Goal: Task Accomplishment & Management: Manage account settings

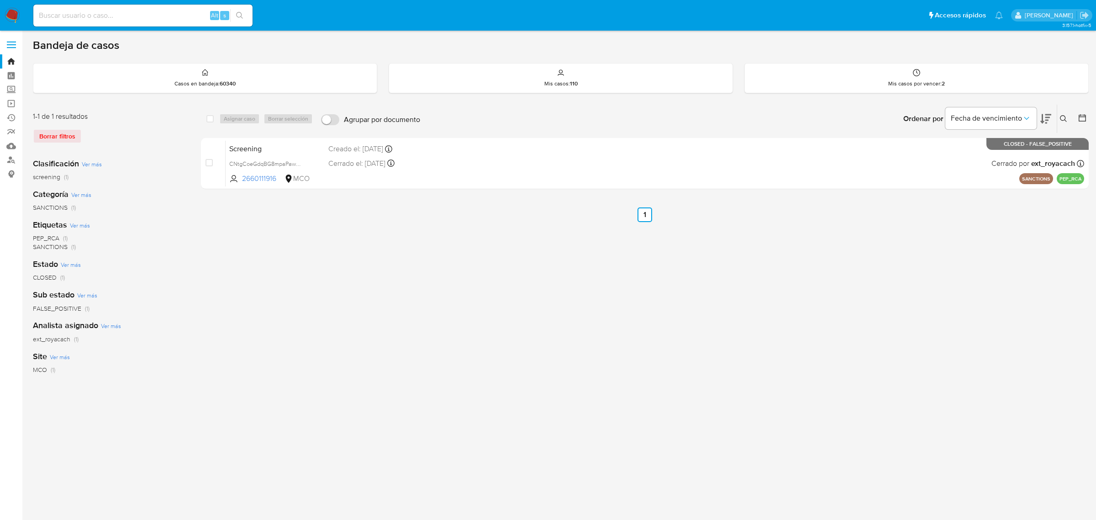
click at [1065, 115] on icon at bounding box center [1063, 118] width 7 height 7
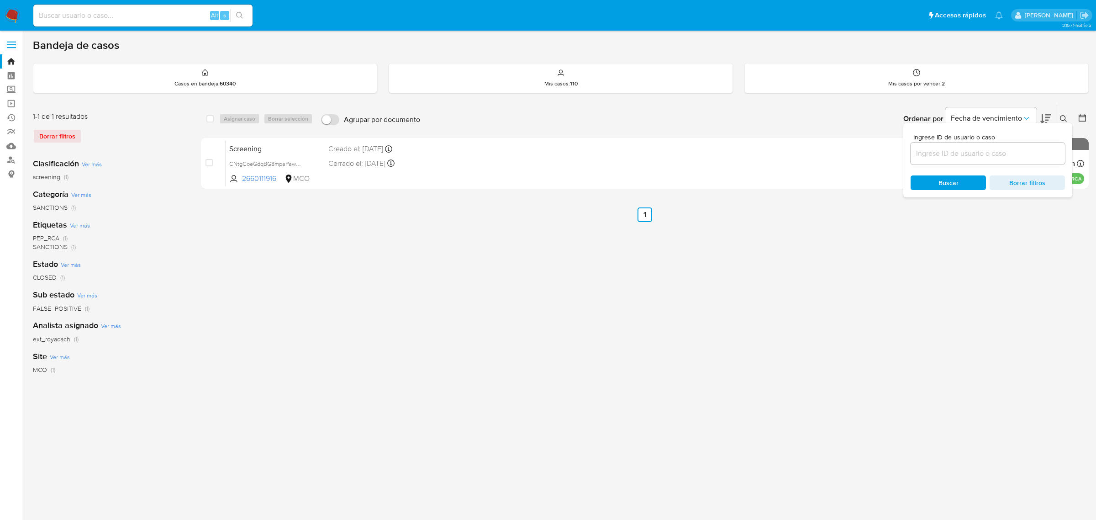
drag, startPoint x: 1012, startPoint y: 153, endPoint x: 969, endPoint y: 155, distance: 43.4
click at [969, 155] on input at bounding box center [988, 154] width 154 height 12
type input "hVh9MPd6gutMekF4WLYOnIv9"
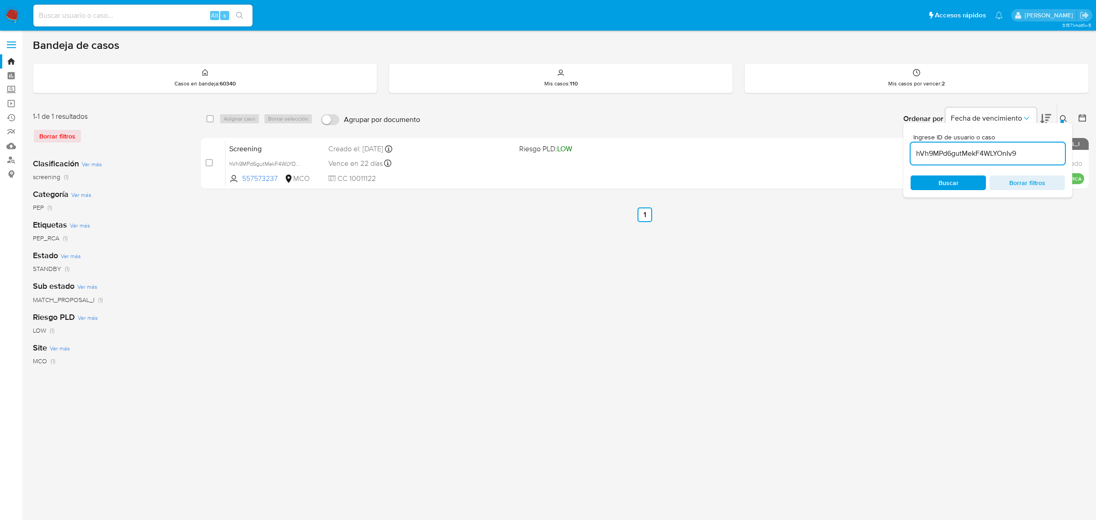
click at [651, 232] on div "select-all-cases-checkbox Asignar caso Borrar selección Agrupar por documento O…" at bounding box center [645, 304] width 888 height 401
click at [1065, 120] on icon at bounding box center [1063, 118] width 7 height 7
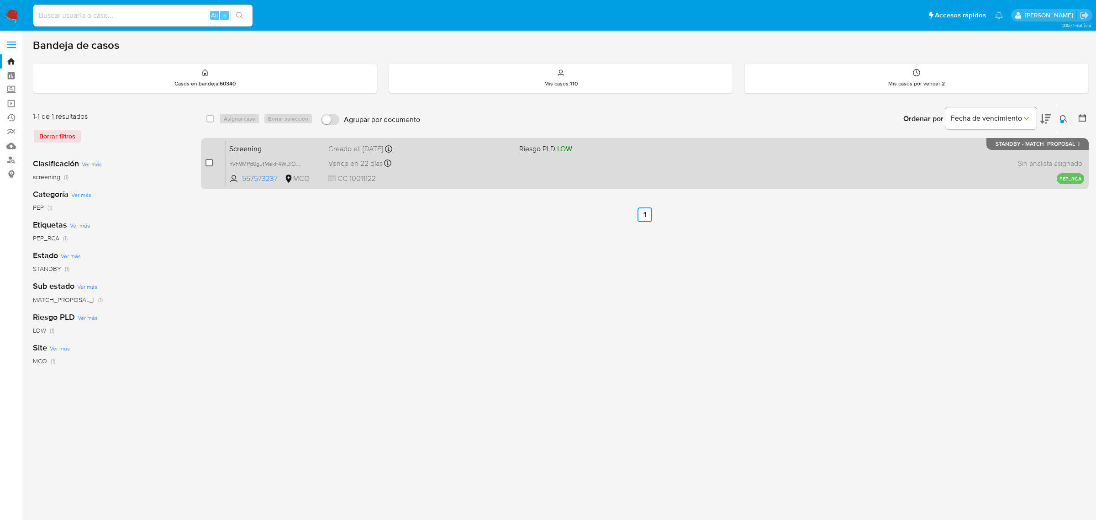
click at [208, 165] on input "checkbox" at bounding box center [209, 162] width 7 height 7
checkbox input "true"
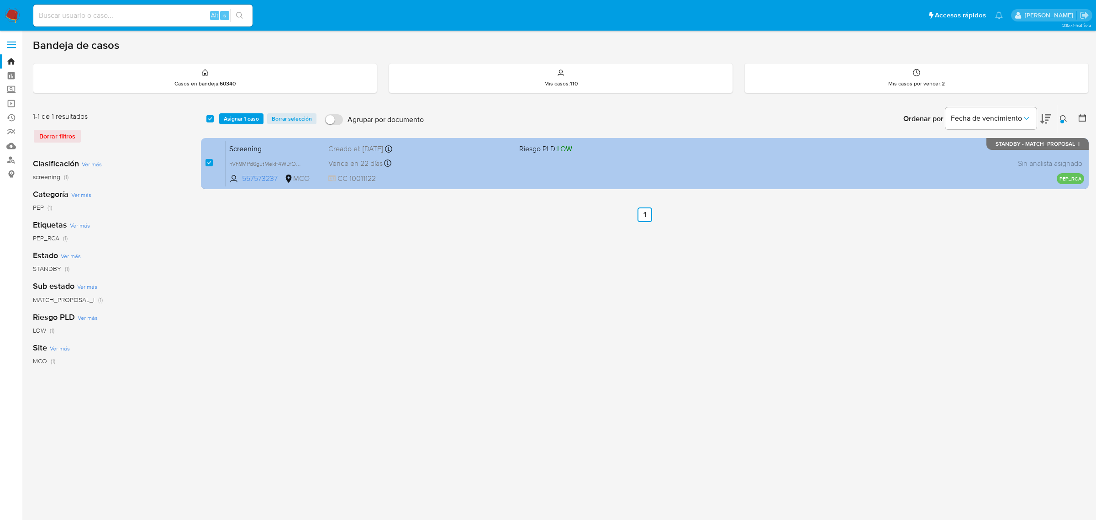
click at [255, 152] on span "Screening" at bounding box center [275, 148] width 92 height 12
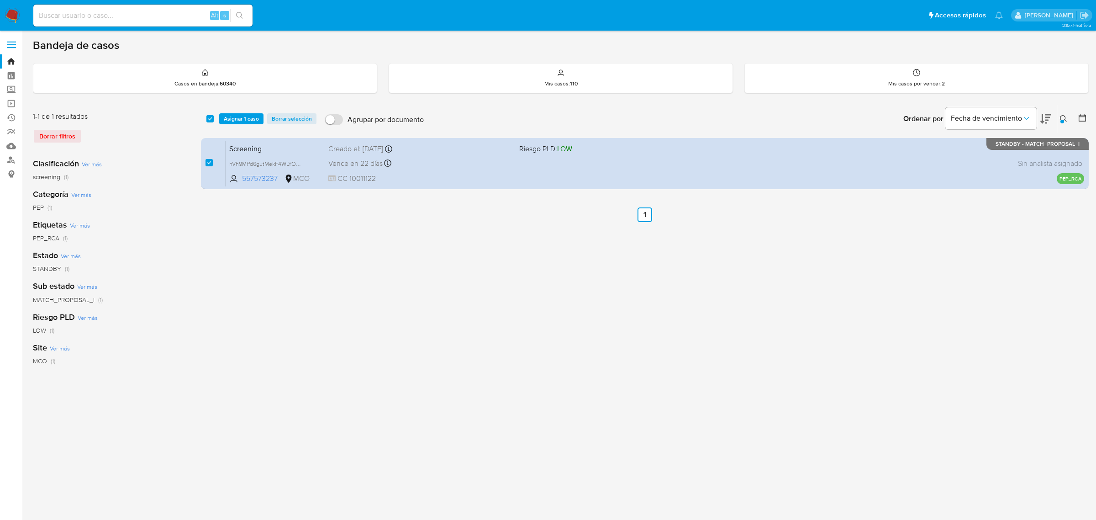
click at [1063, 122] on div at bounding box center [1062, 122] width 4 height 4
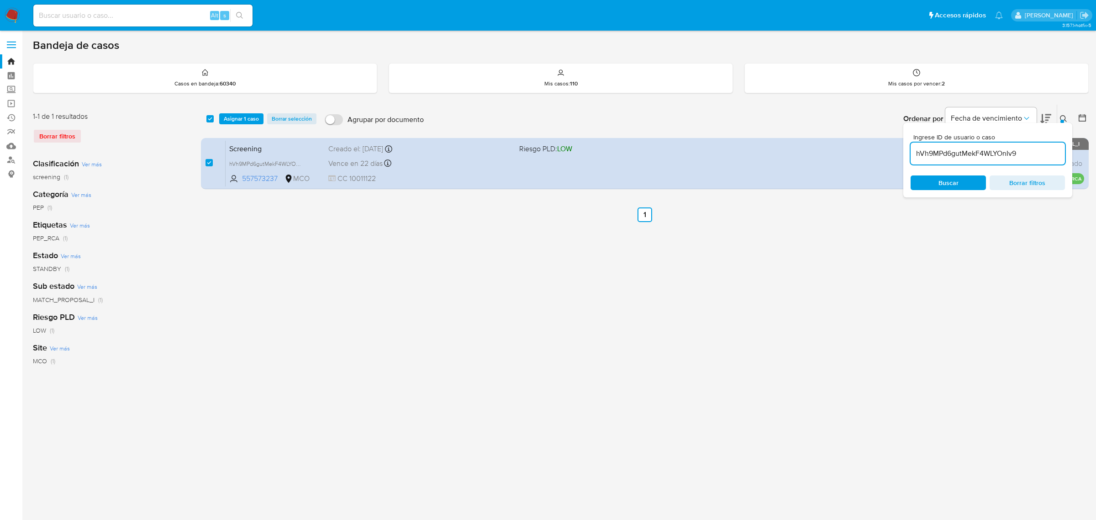
click at [951, 223] on div "select-all-cases-checkbox Asignar 1 caso Borrar selección Agrupar por documento…" at bounding box center [645, 304] width 888 height 401
click at [245, 117] on span "Asignar 1 caso" at bounding box center [241, 118] width 35 height 9
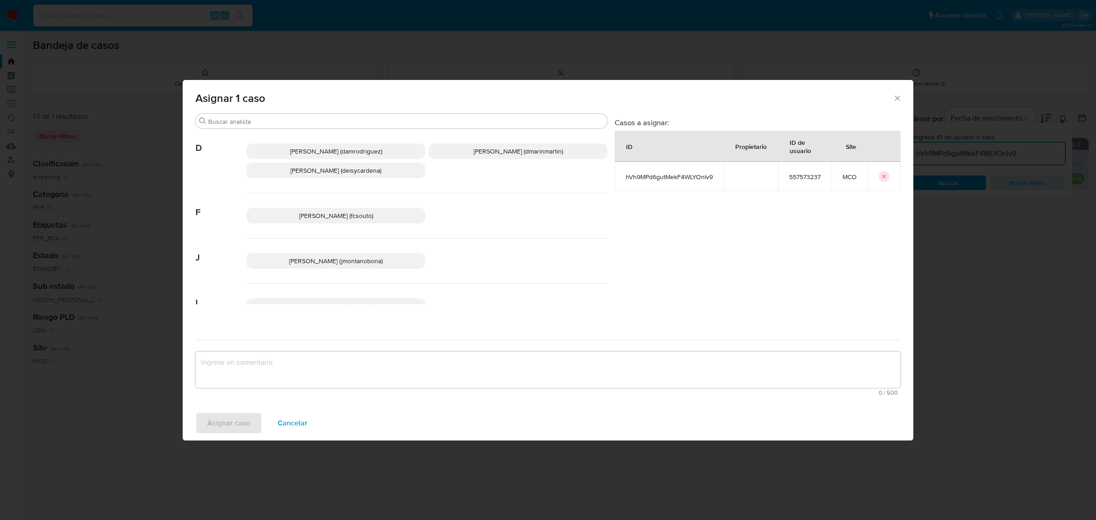
click at [360, 257] on span "Juan Pablo Montano Obonaga (jmontanobona)" at bounding box center [336, 260] width 94 height 9
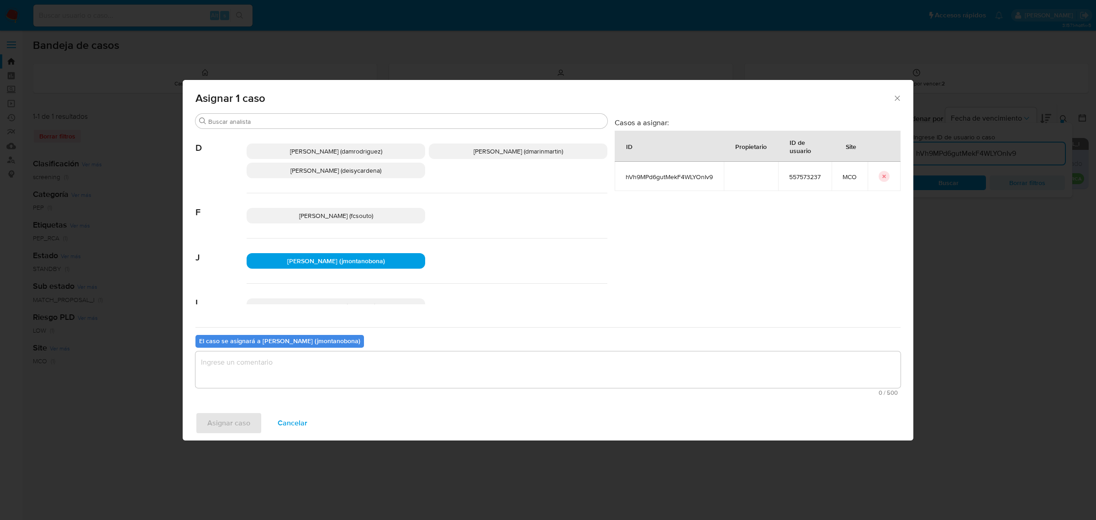
click at [378, 374] on textarea "assign-modal" at bounding box center [547, 369] width 705 height 37
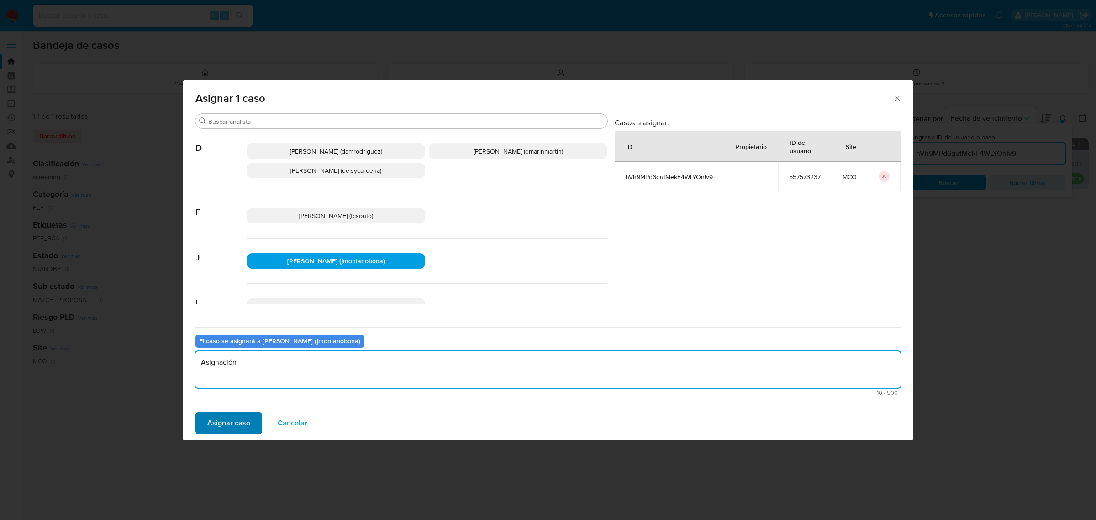
type textarea "Asignación"
click at [241, 421] on span "Asignar caso" at bounding box center [228, 423] width 43 height 20
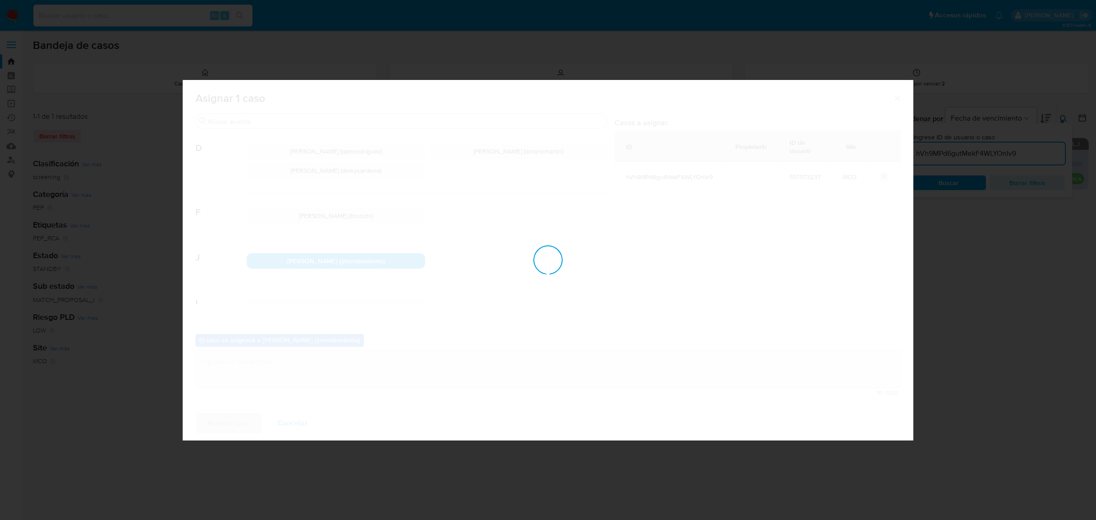
checkbox input "false"
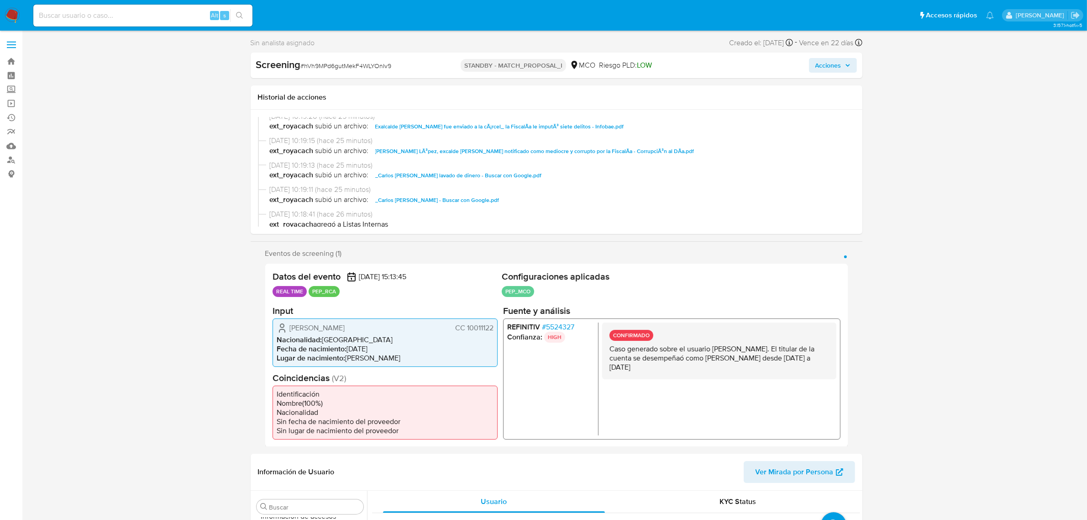
scroll to position [228, 0]
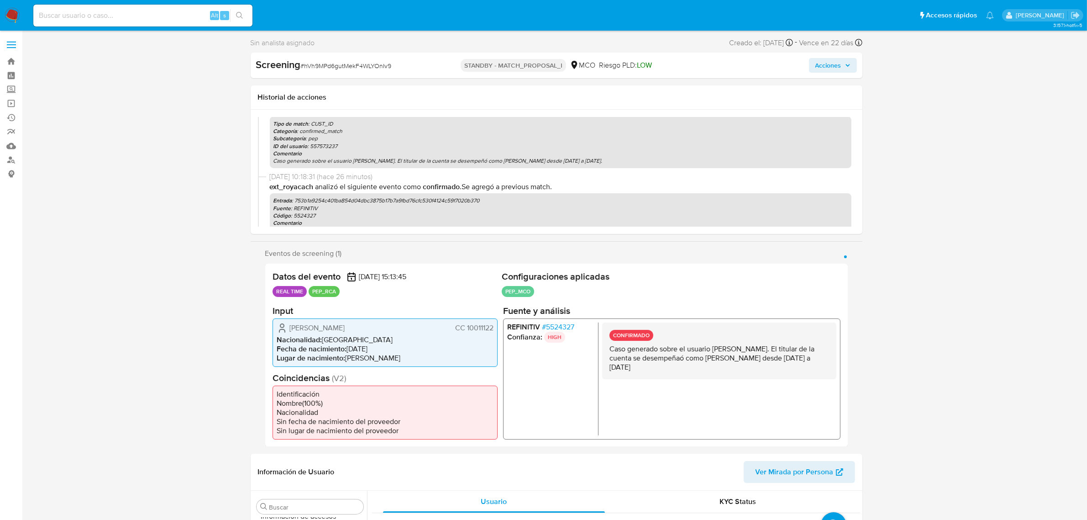
select select "10"
drag, startPoint x: 617, startPoint y: 368, endPoint x: 730, endPoint y: 367, distance: 112.3
click at [708, 366] on p "Caso generado sobre el usuario [PERSON_NAME]. El titular de la cuenta se desemp…" at bounding box center [719, 357] width 220 height 27
click at [730, 367] on p "Caso generado sobre el usuario [PERSON_NAME]. El titular de la cuenta se desemp…" at bounding box center [719, 357] width 220 height 27
drag, startPoint x: 737, startPoint y: 366, endPoint x: 685, endPoint y: 364, distance: 51.2
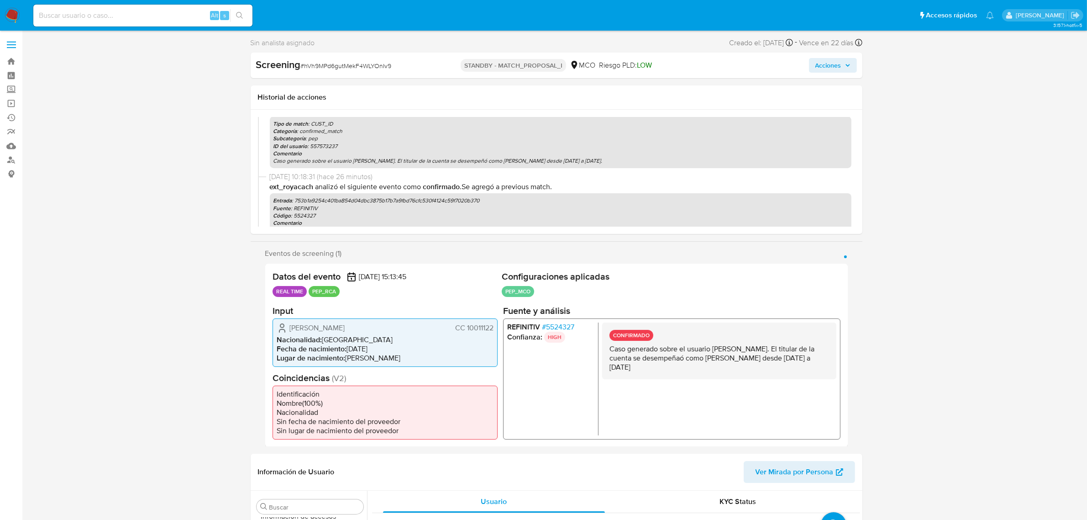
click at [685, 364] on p "Caso generado sobre el usuario [PERSON_NAME]. El titular de la cuenta se desemp…" at bounding box center [719, 357] width 220 height 27
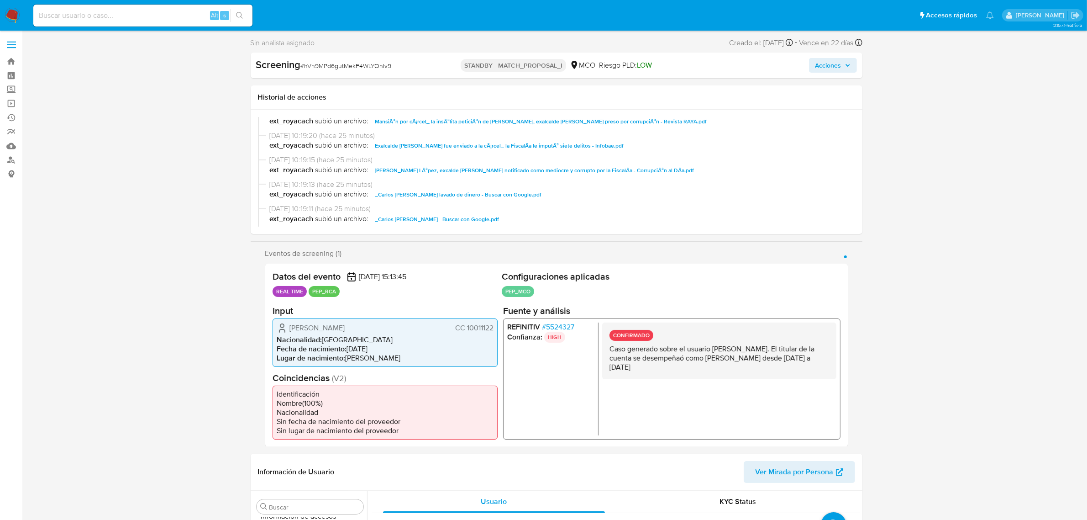
scroll to position [114, 0]
